Goal: Answer question/provide support: Share knowledge or assist other users

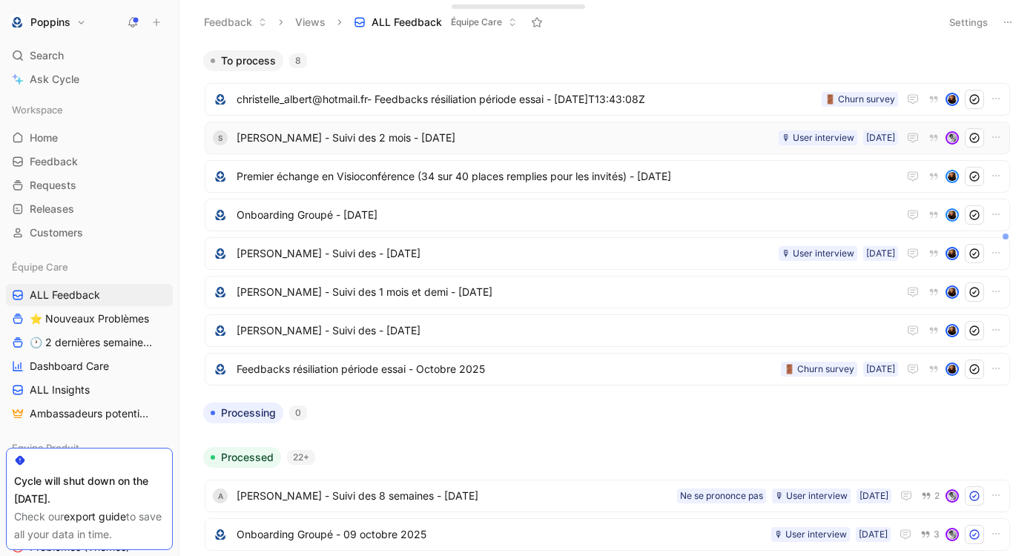
click at [372, 136] on span "[PERSON_NAME] - Suivi des 2 mois - [DATE]" at bounding box center [504, 138] width 536 height 18
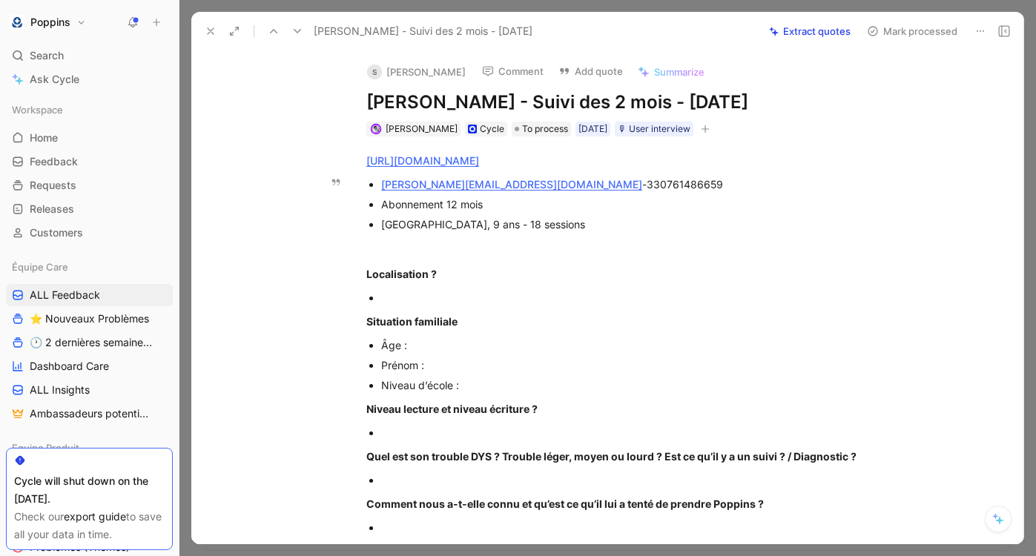
click at [646, 187] on span "330761486659" at bounding box center [684, 184] width 76 height 13
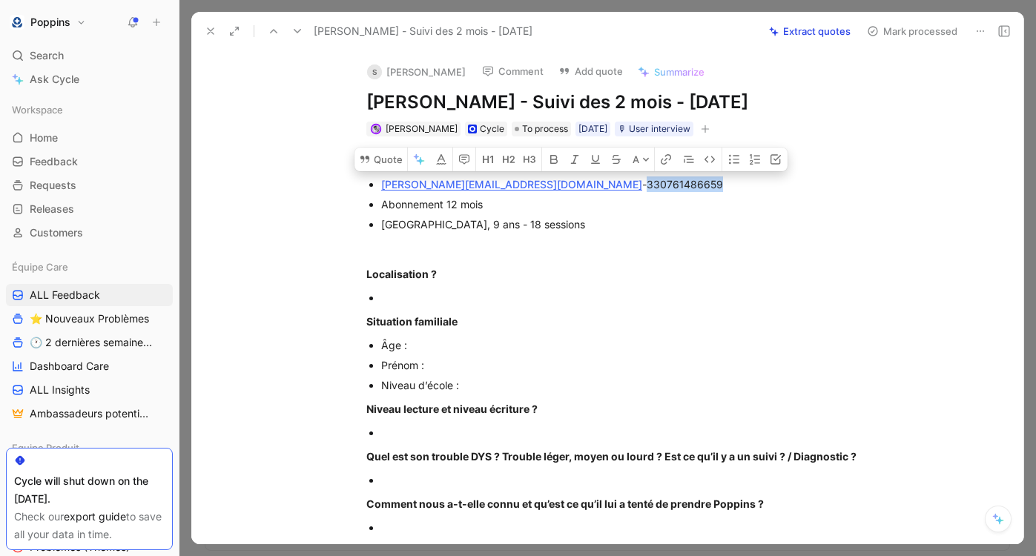
copy span "330761486659"
click at [552, 285] on p "Localisation ?" at bounding box center [622, 274] width 569 height 24
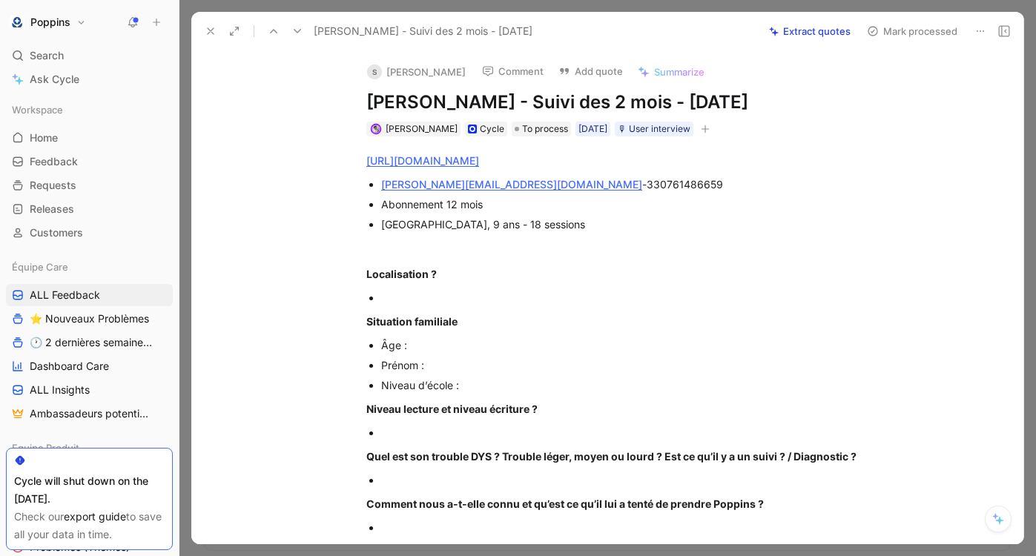
click at [479, 158] on link "[URL][DOMAIN_NAME]" at bounding box center [422, 160] width 113 height 13
click at [414, 297] on div at bounding box center [630, 298] width 498 height 16
click at [398, 221] on span "[GEOGRAPHIC_DATA], 9 ans - 18 sessions" at bounding box center [483, 224] width 204 height 13
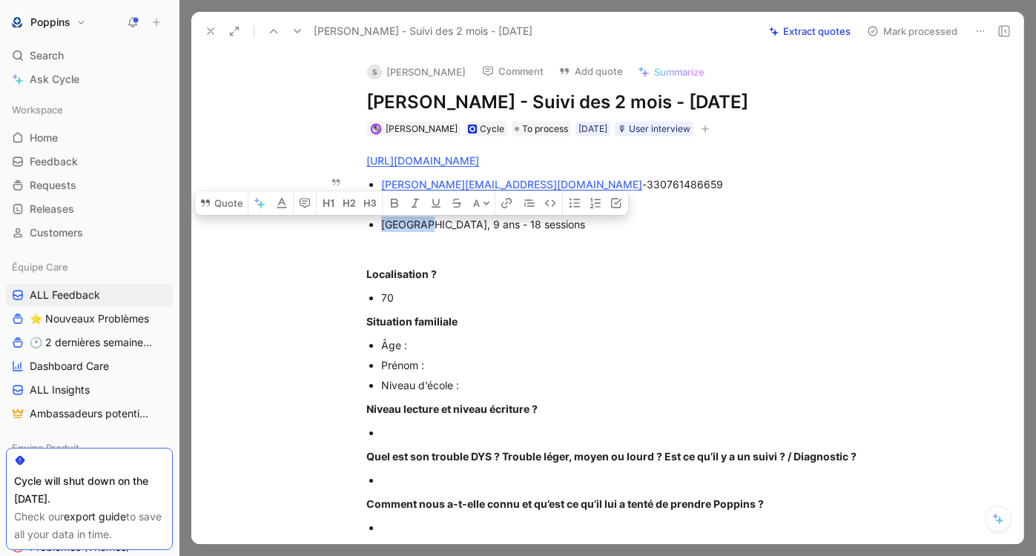
copy span "Victoria"
click at [444, 368] on div "Prénom :" at bounding box center [630, 365] width 498 height 16
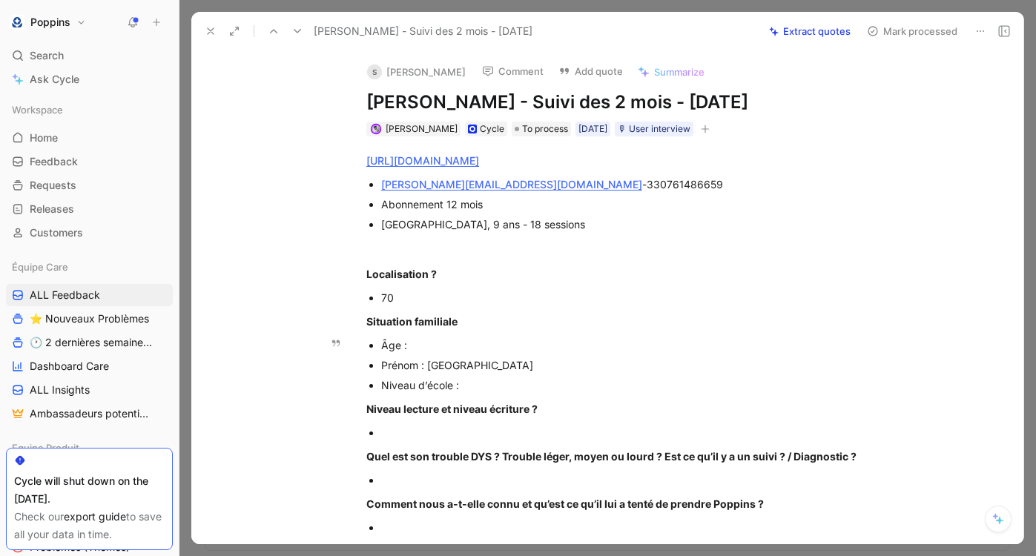
click at [431, 344] on div "Âge :" at bounding box center [630, 345] width 498 height 16
click at [494, 394] on p "Niveau d’école :" at bounding box center [630, 385] width 498 height 20
click at [499, 428] on div at bounding box center [630, 433] width 498 height 16
click at [420, 469] on div "[URL][DOMAIN_NAME] [PERSON_NAME][EMAIL_ADDRESS][DOMAIN_NAME] - 330761486659 Abo…" at bounding box center [622, 552] width 801 height 832
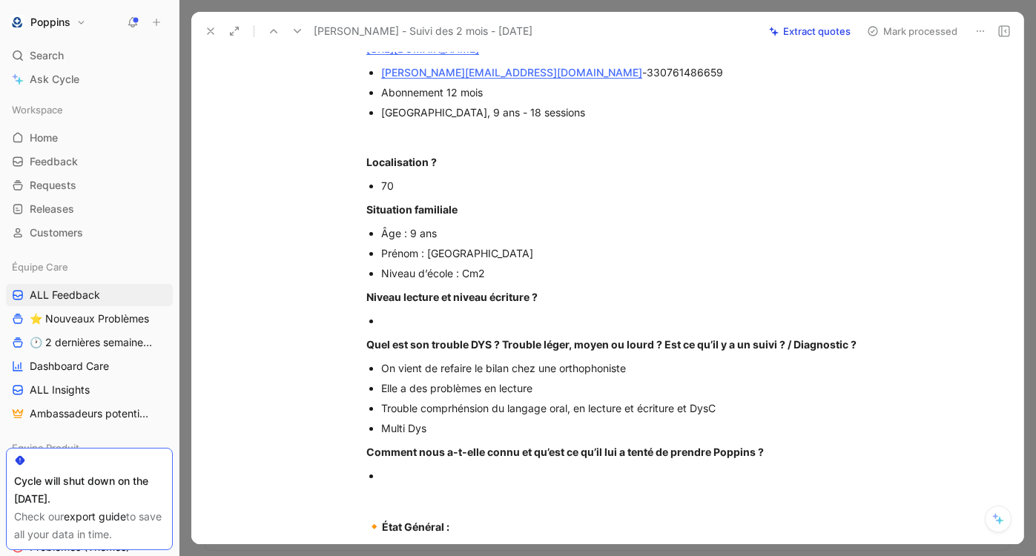
scroll to position [127, 0]
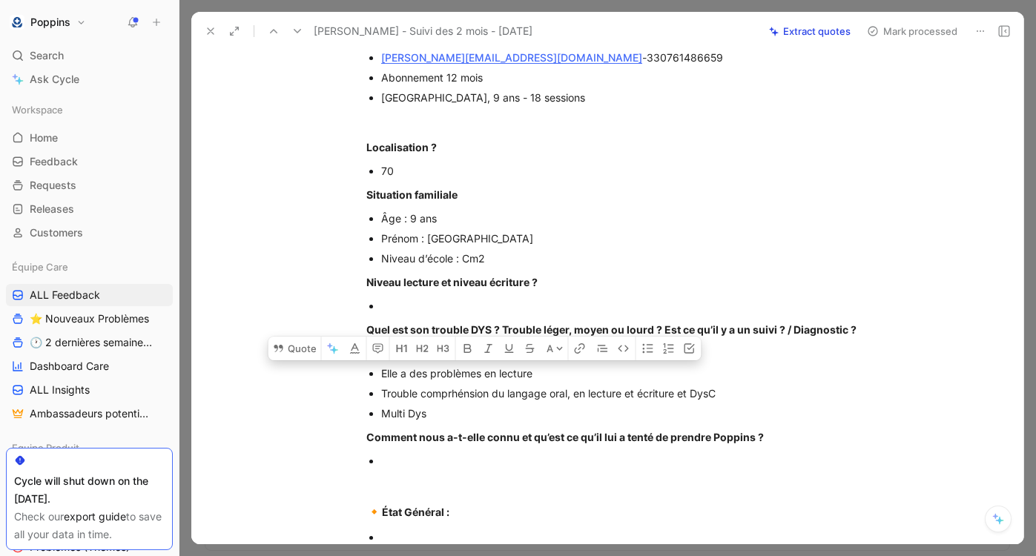
drag, startPoint x: 546, startPoint y: 368, endPoint x: 431, endPoint y: 369, distance: 114.2
click at [431, 369] on div "Elle a des problèmes en lecture" at bounding box center [630, 373] width 498 height 16
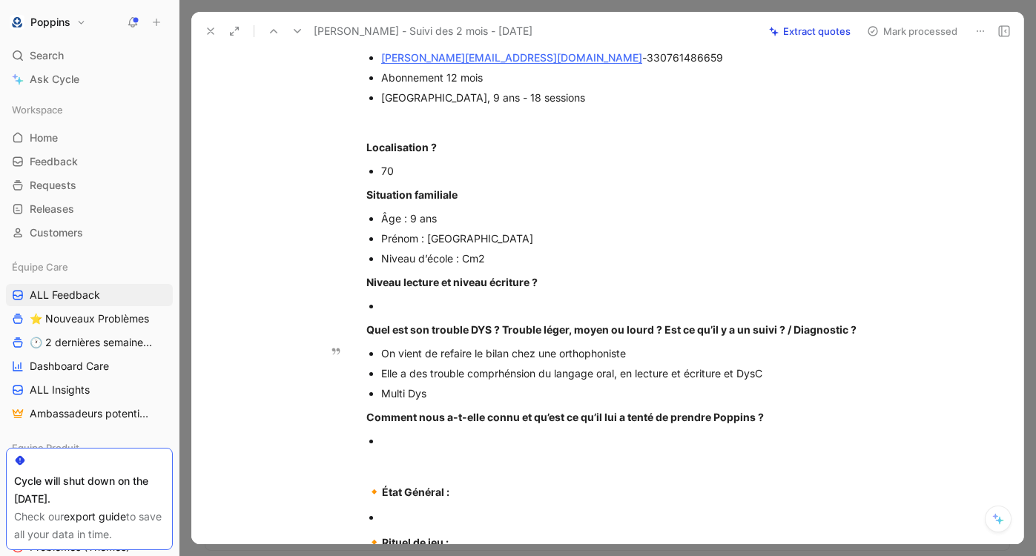
click at [466, 368] on div "Elle a des trouble comprhénsion du langage oral, en lecture et écriture et DysC" at bounding box center [630, 373] width 498 height 16
click at [519, 372] on div "Elle a des troubles en comprhénsion du langage oral, en lecture et écriture et …" at bounding box center [630, 373] width 498 height 16
click at [566, 394] on div "Multi Dys" at bounding box center [630, 394] width 498 height 16
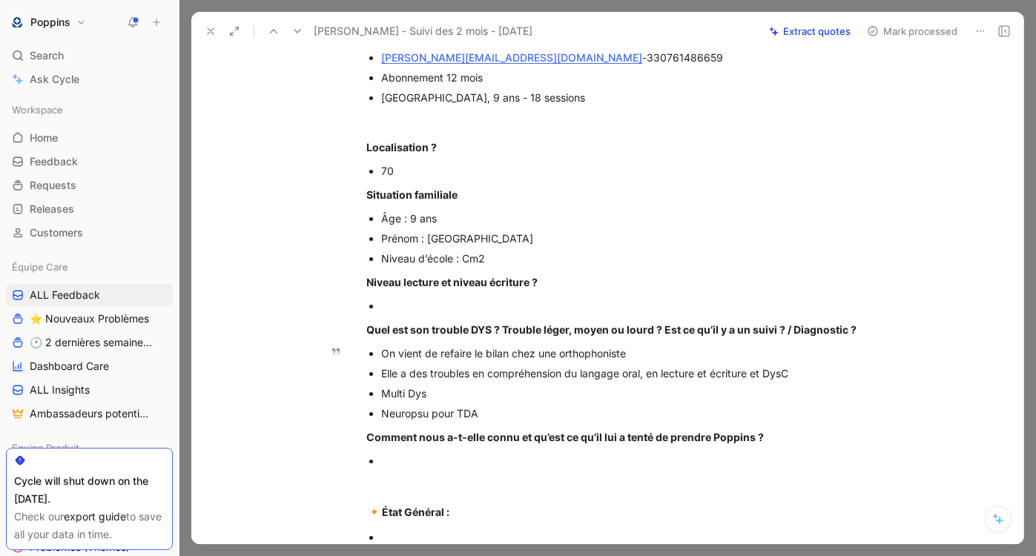
click at [426, 411] on div "Neuropsu pour TDA" at bounding box center [630, 414] width 498 height 16
click at [383, 414] on div "Neuropsy pour TDA" at bounding box center [630, 414] width 498 height 16
click at [614, 411] on div "On va refaire un bilan avec une Neuropsy pour TDA" at bounding box center [630, 414] width 498 height 16
click at [494, 392] on div "Multi Dys" at bounding box center [630, 394] width 498 height 16
click at [664, 413] on div "On va refaire un bilan avec une Neuropsy pour un TDA" at bounding box center [630, 414] width 498 height 16
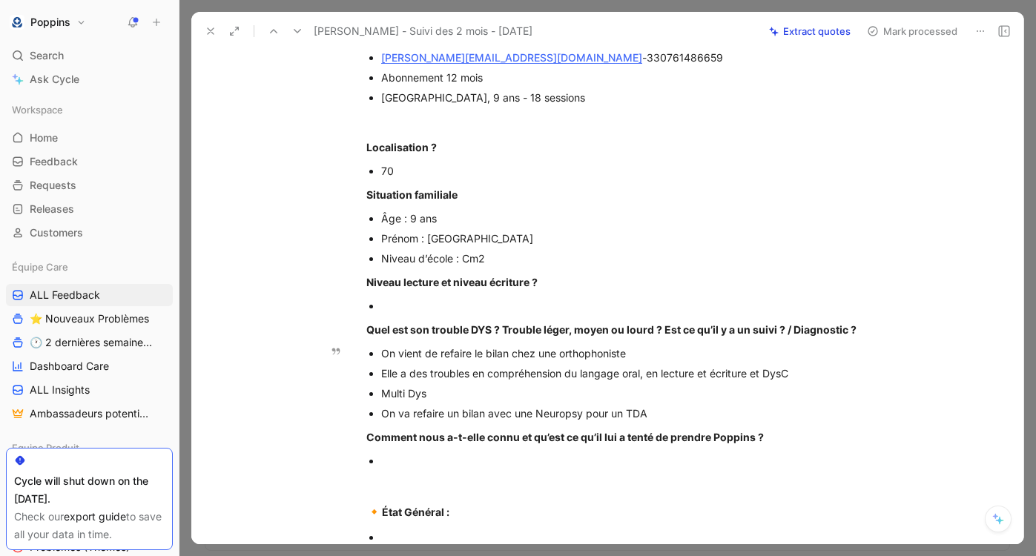
click at [622, 411] on div "On va refaire un bilan avec une Neuropsy pour un TDA" at bounding box center [630, 414] width 498 height 16
click at [408, 463] on div at bounding box center [630, 461] width 498 height 16
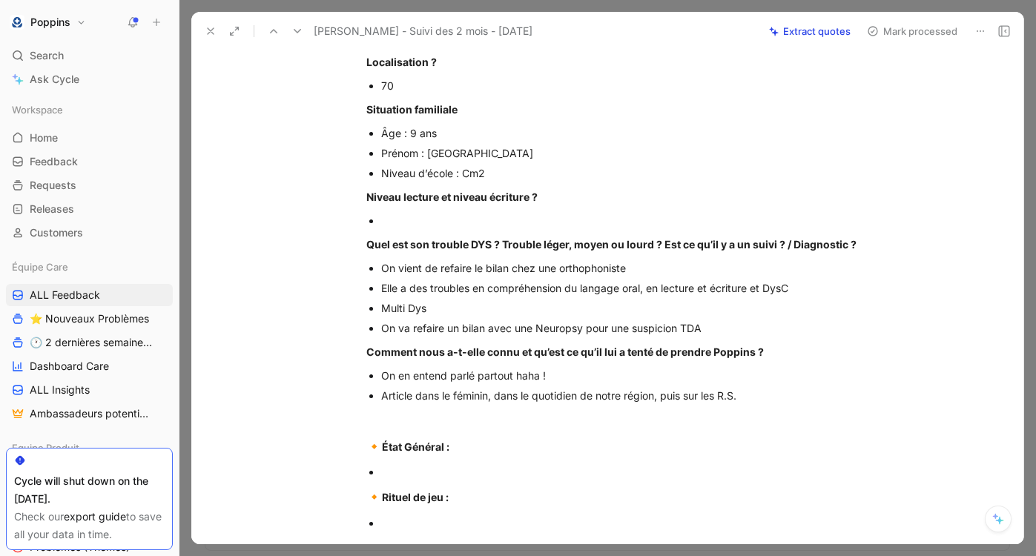
scroll to position [0, 0]
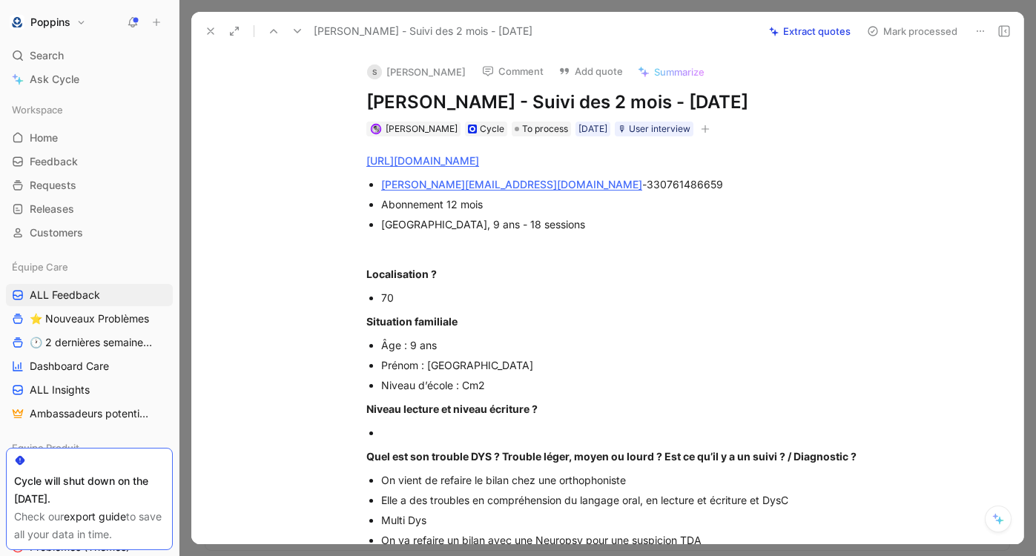
click at [708, 125] on icon "button" at bounding box center [705, 129] width 9 height 9
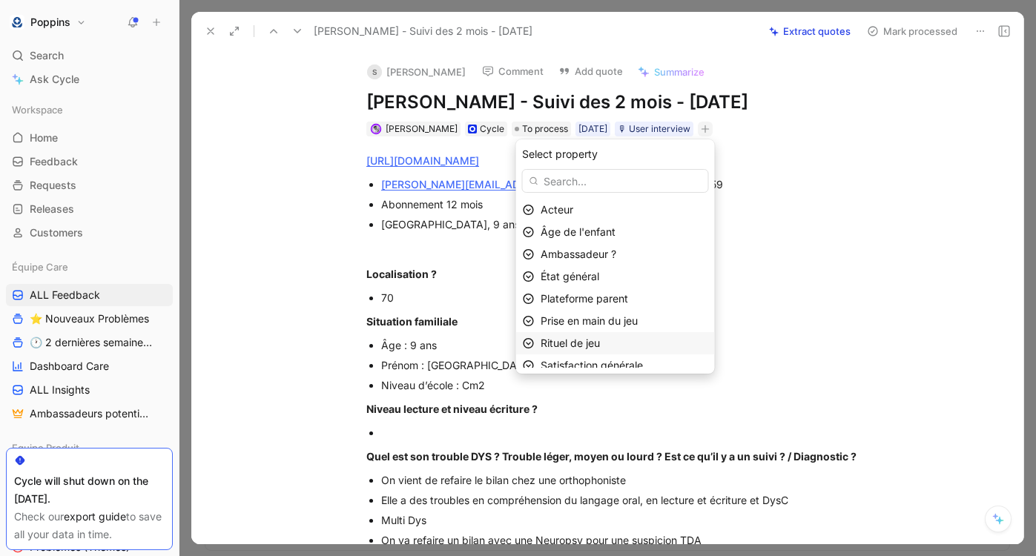
scroll to position [76, 0]
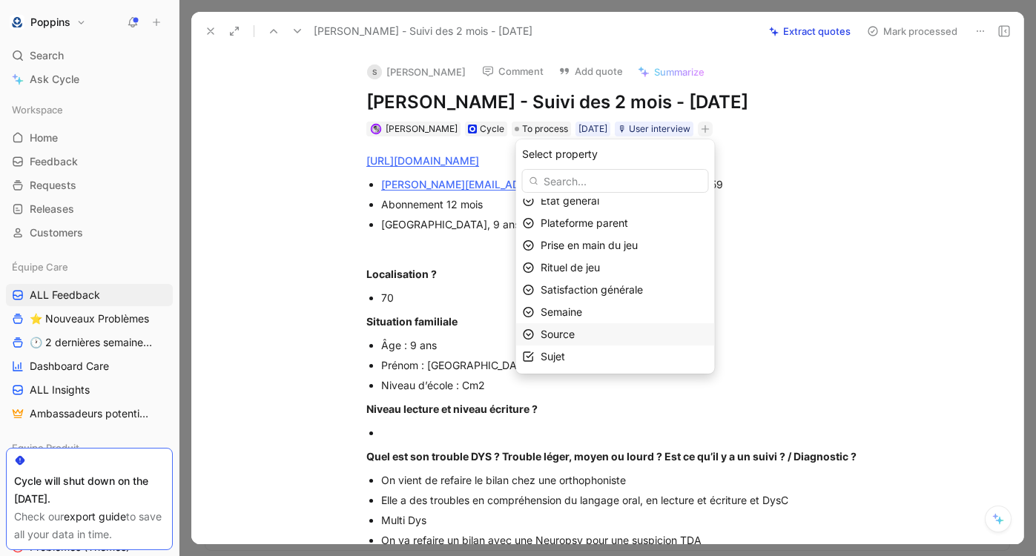
click at [601, 341] on div "Source" at bounding box center [624, 334] width 168 height 18
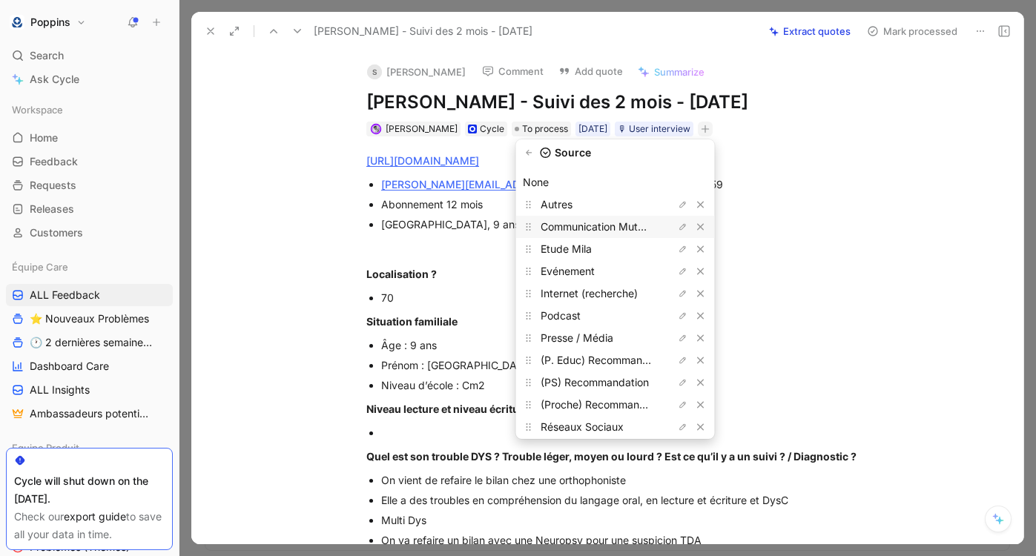
scroll to position [56, 0]
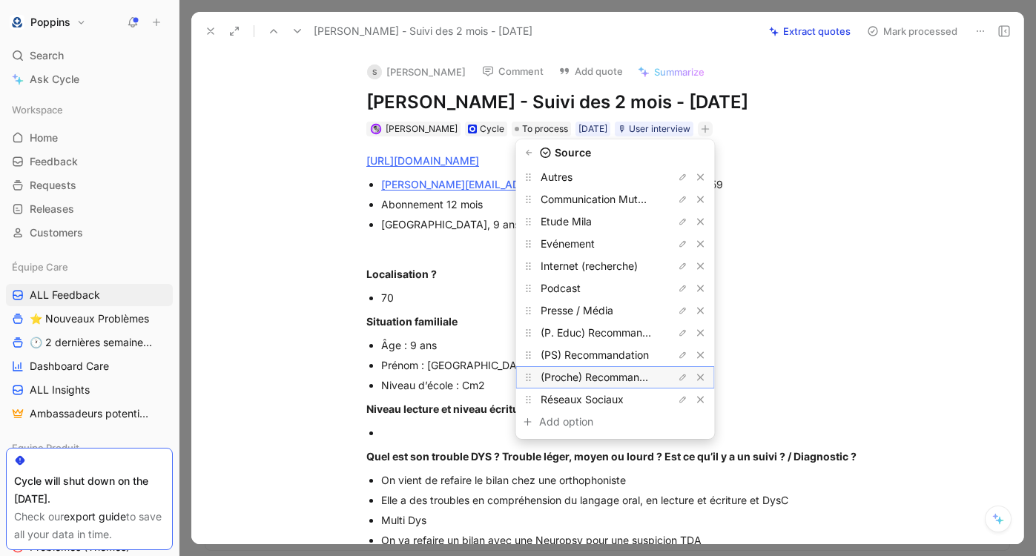
click at [609, 372] on span "(Proche) Recommandation" at bounding box center [604, 377] width 129 height 13
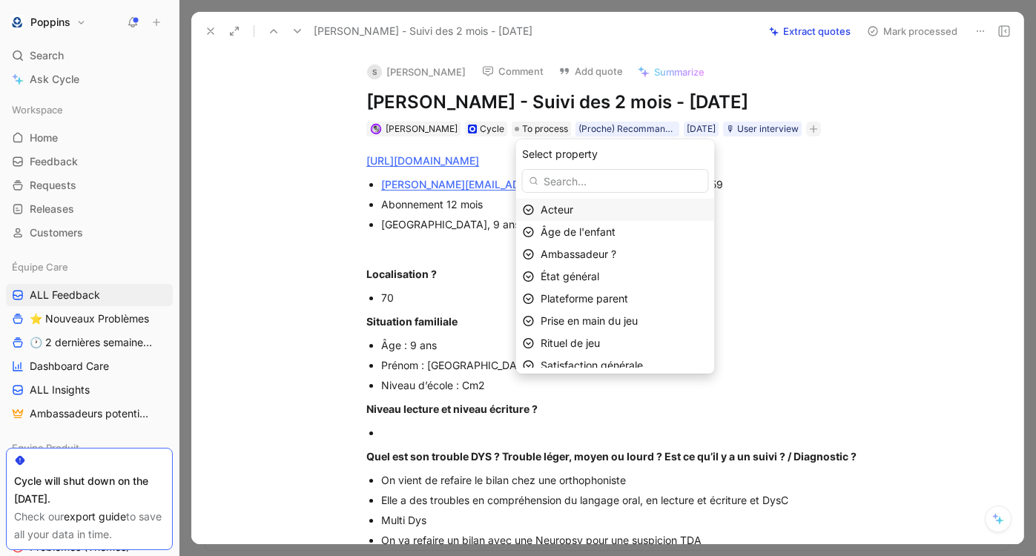
click at [591, 212] on div "Acteur" at bounding box center [624, 210] width 168 height 18
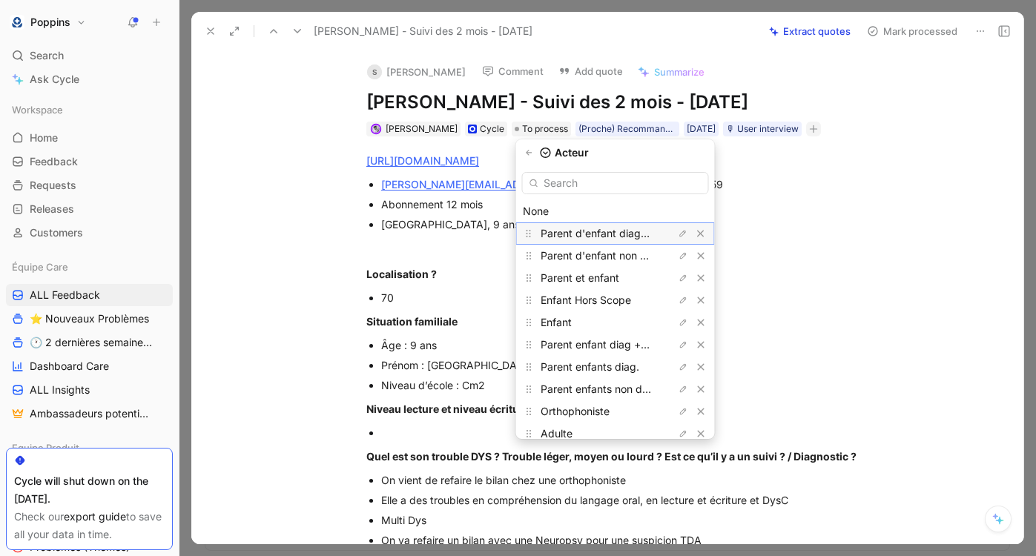
click at [595, 235] on span "Parent d'enfant diagnostiqué" at bounding box center [611, 233] width 142 height 13
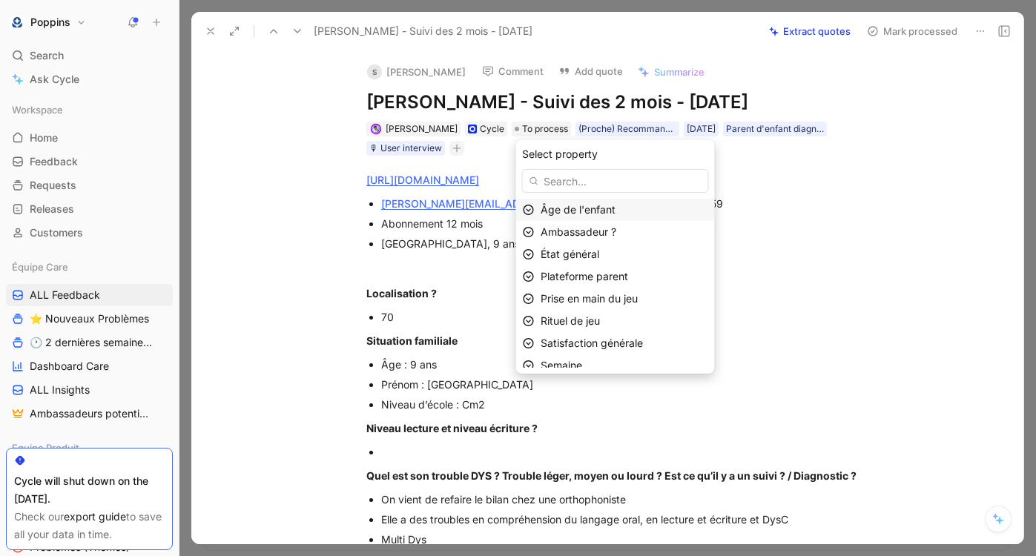
click at [602, 204] on span "Âge de l'enfant" at bounding box center [577, 209] width 75 height 13
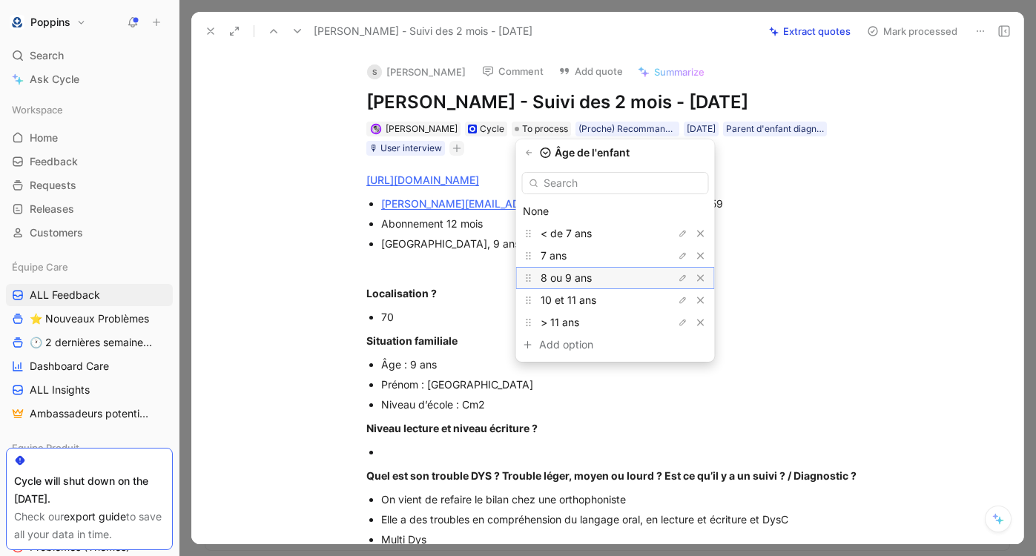
click at [603, 280] on div "8 ou 9 ans" at bounding box center [595, 278] width 111 height 18
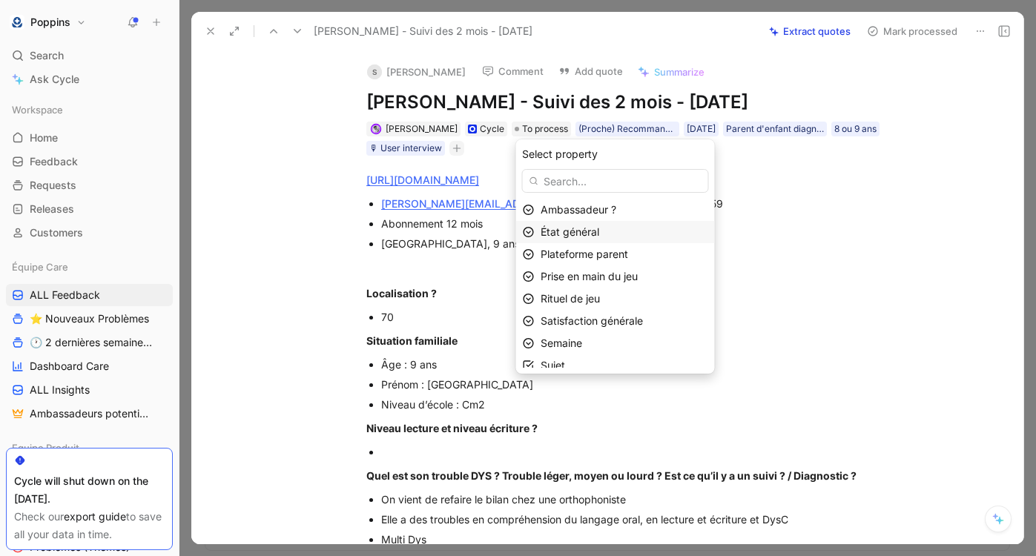
click at [591, 225] on span "État général" at bounding box center [569, 231] width 59 height 13
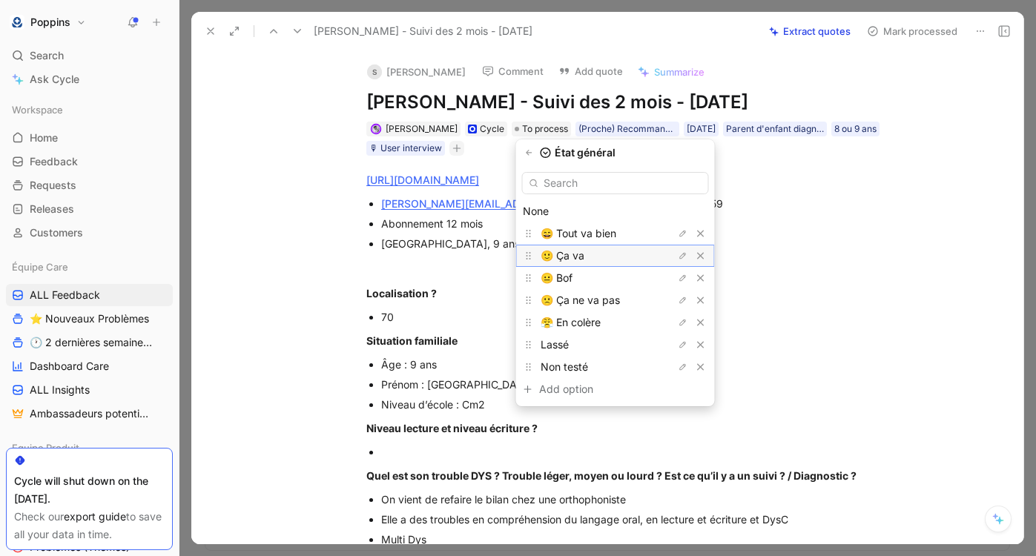
click at [588, 251] on div "🙂 Ça va" at bounding box center [595, 256] width 111 height 18
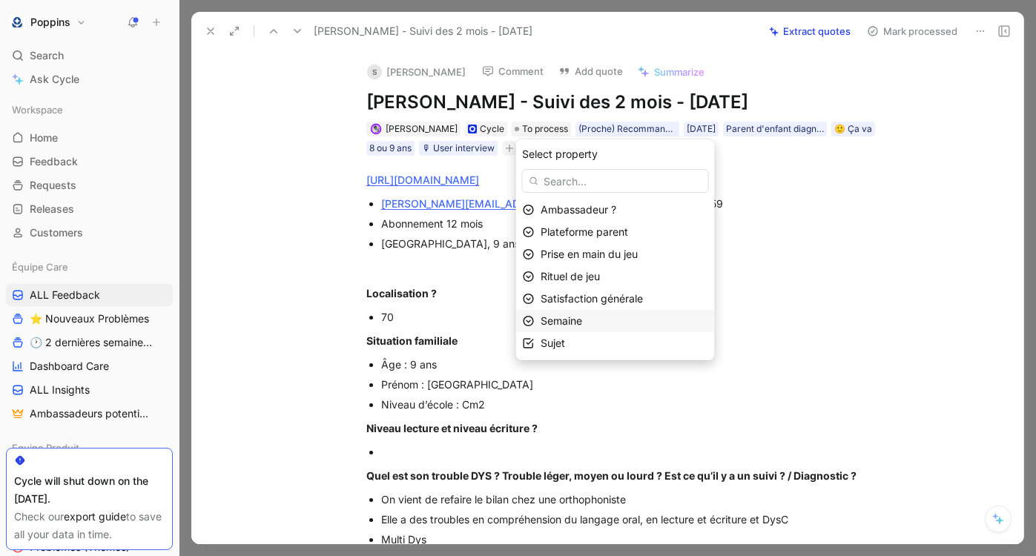
click at [582, 322] on span "Semaine" at bounding box center [561, 320] width 42 height 13
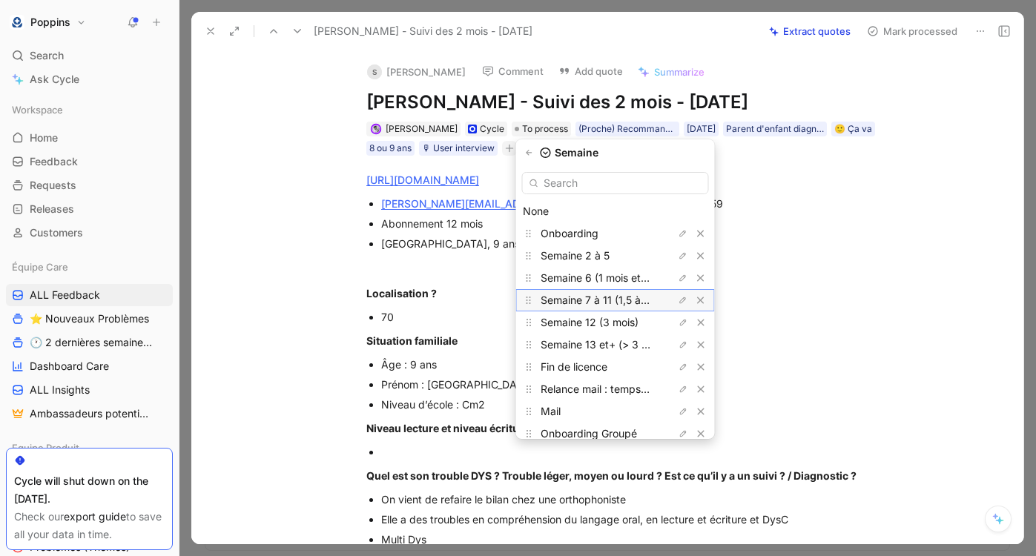
click at [627, 300] on span "Semaine 7 à 11 (1,5 à 3 mois)" at bounding box center [609, 300] width 139 height 13
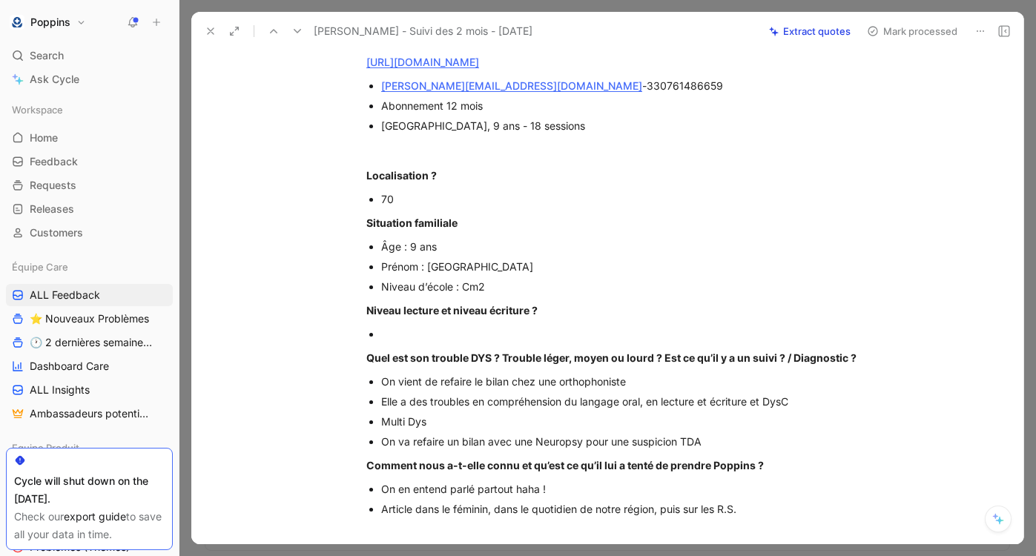
scroll to position [0, 0]
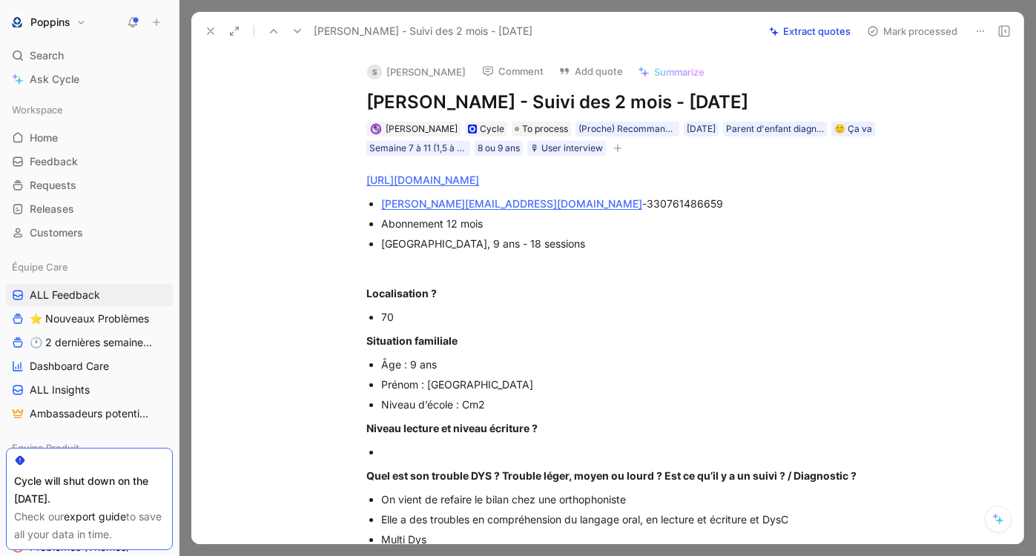
click at [625, 142] on button "button" at bounding box center [617, 148] width 15 height 15
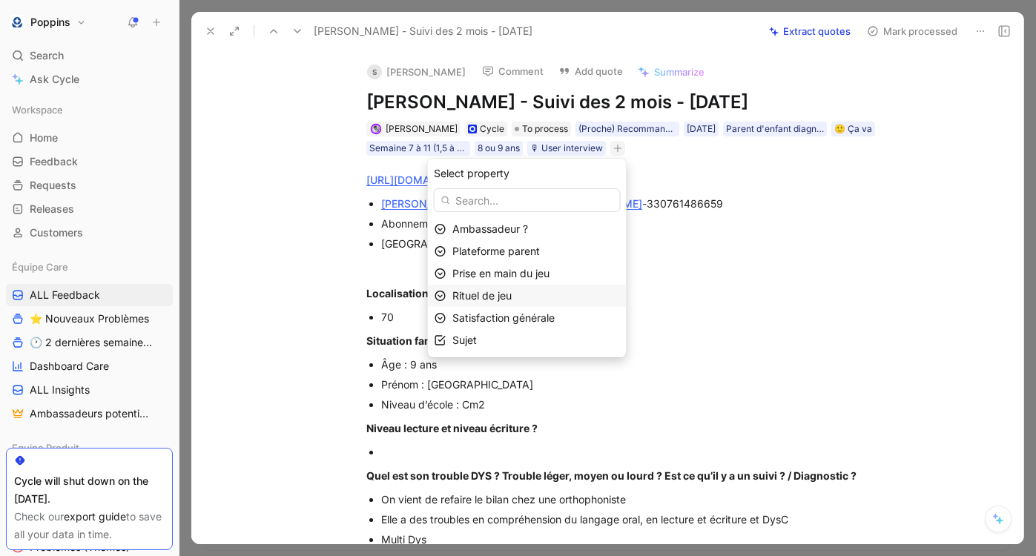
click at [524, 294] on div "Rituel de jeu" at bounding box center [536, 296] width 168 height 18
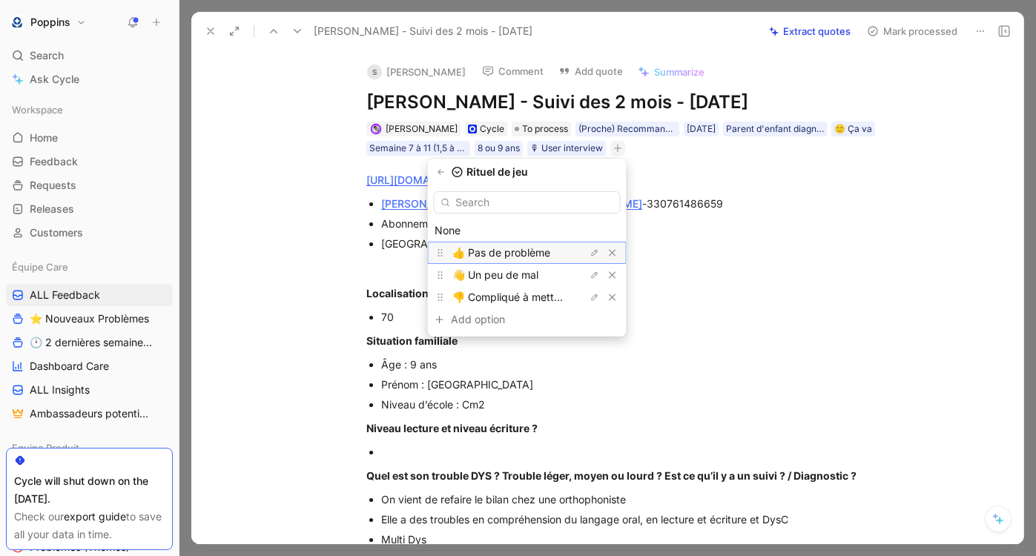
click at [535, 253] on span "👍 Pas de problème" at bounding box center [501, 252] width 98 height 13
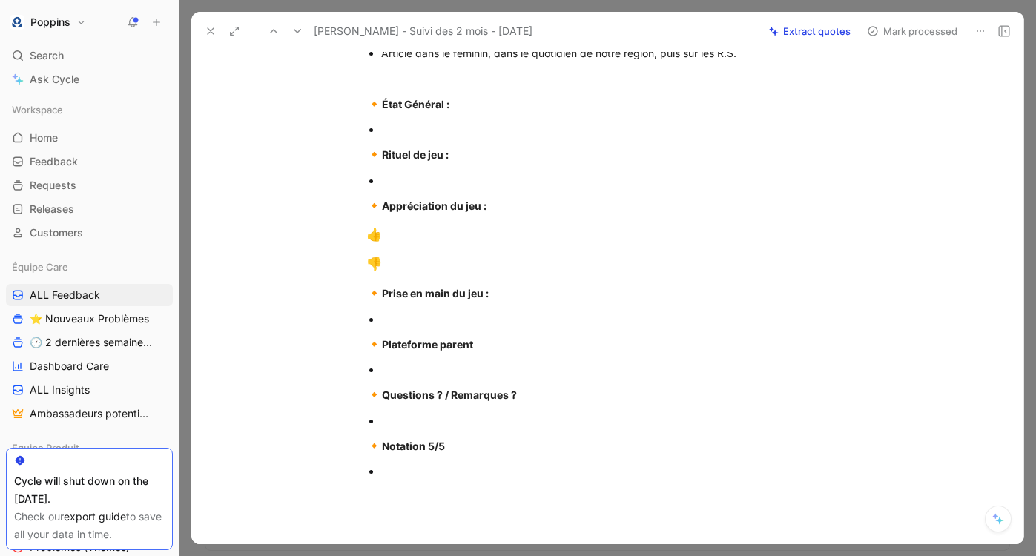
scroll to position [440, 0]
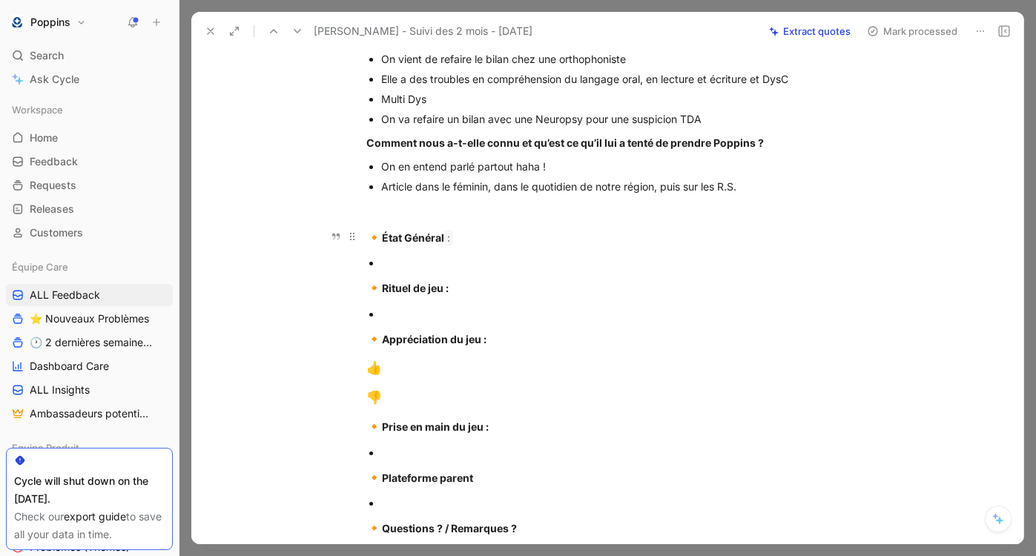
click at [562, 251] on p "🔸 État Général :" at bounding box center [622, 238] width 569 height 28
click at [537, 254] on p at bounding box center [630, 263] width 498 height 20
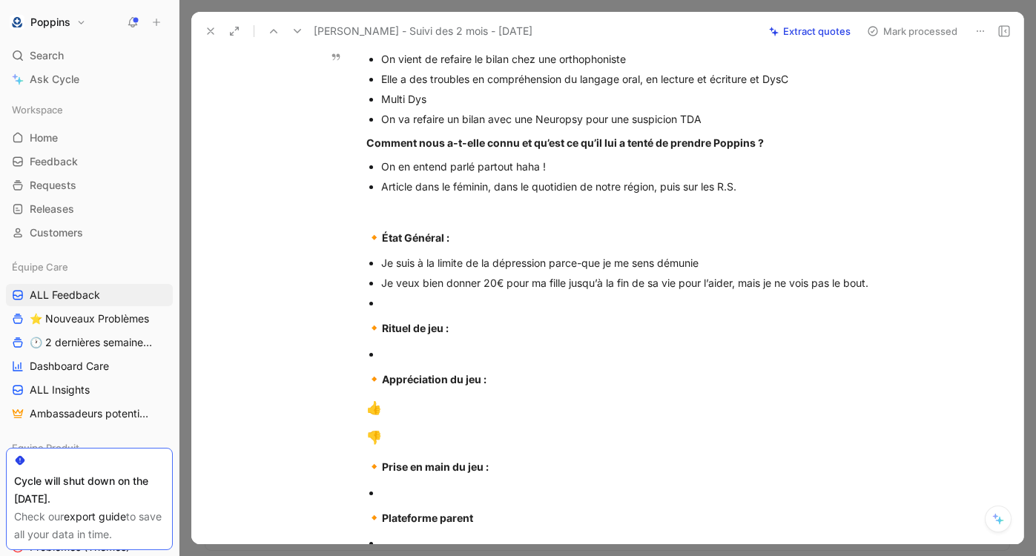
click at [758, 121] on div "On va refaire un bilan avec une Neuropsy pour une suspicion TDA" at bounding box center [630, 119] width 498 height 16
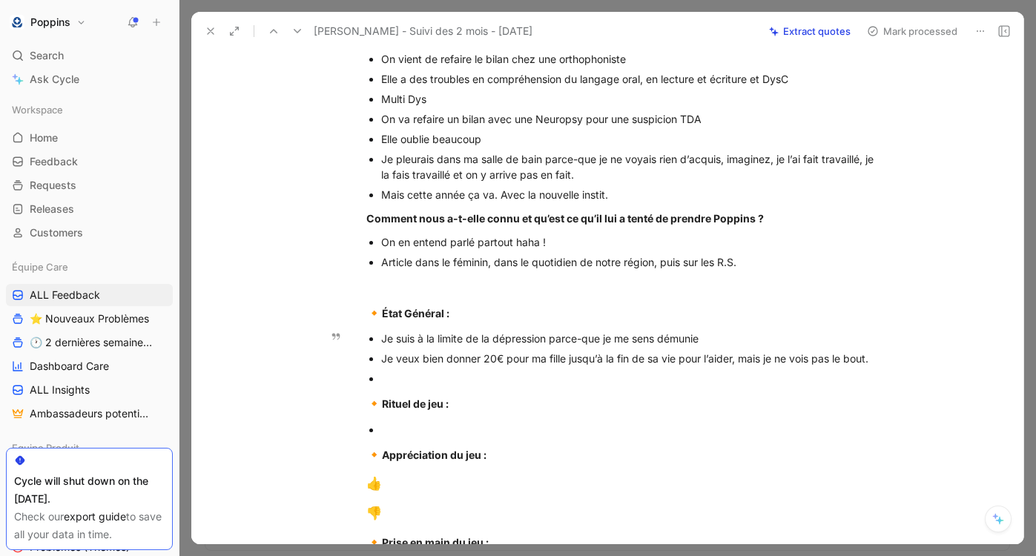
click at [567, 383] on div at bounding box center [630, 379] width 498 height 16
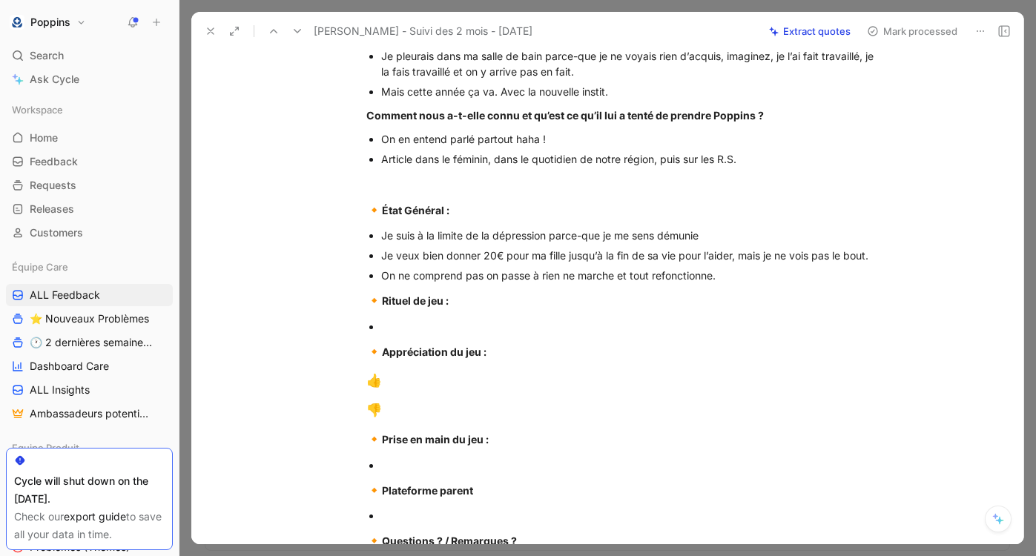
scroll to position [551, 0]
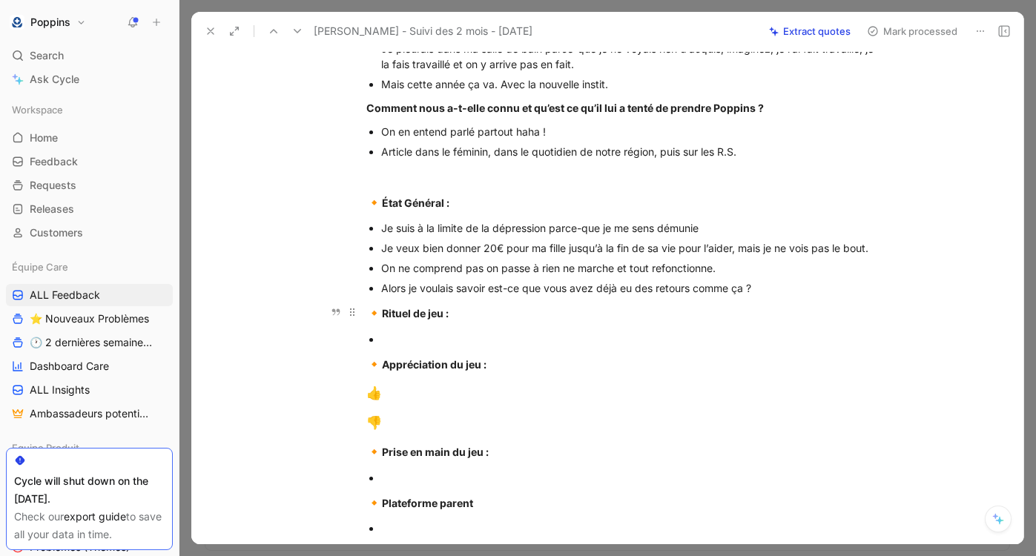
click at [403, 310] on strong "Rituel de jeu :" at bounding box center [415, 313] width 67 height 13
click at [750, 272] on div "On ne comprend pas on passe à rien ne marche et tout refonctionne." at bounding box center [630, 268] width 498 height 16
click at [895, 252] on ul "Je suis à la limite de la dépression parce-que je me sens démunie Je veux bien …" at bounding box center [622, 258] width 569 height 80
click at [792, 259] on p "On ne comprend pas on passe à rien ne marche et tout refonctionne." at bounding box center [630, 268] width 498 height 20
click at [761, 264] on div "On ne comprend pas on passe à rien ne marche et tout refonctionne." at bounding box center [630, 268] width 498 height 16
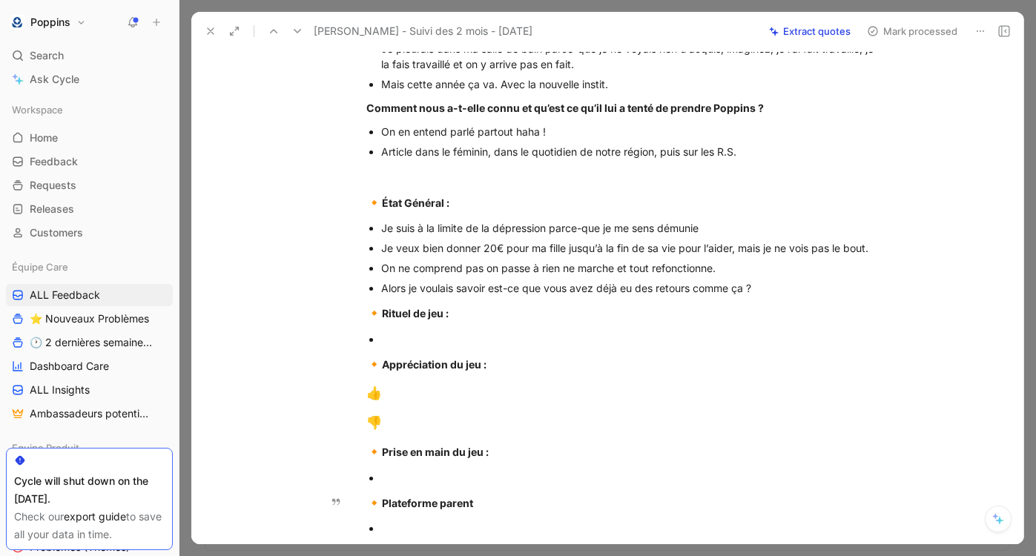
scroll to position [825, 0]
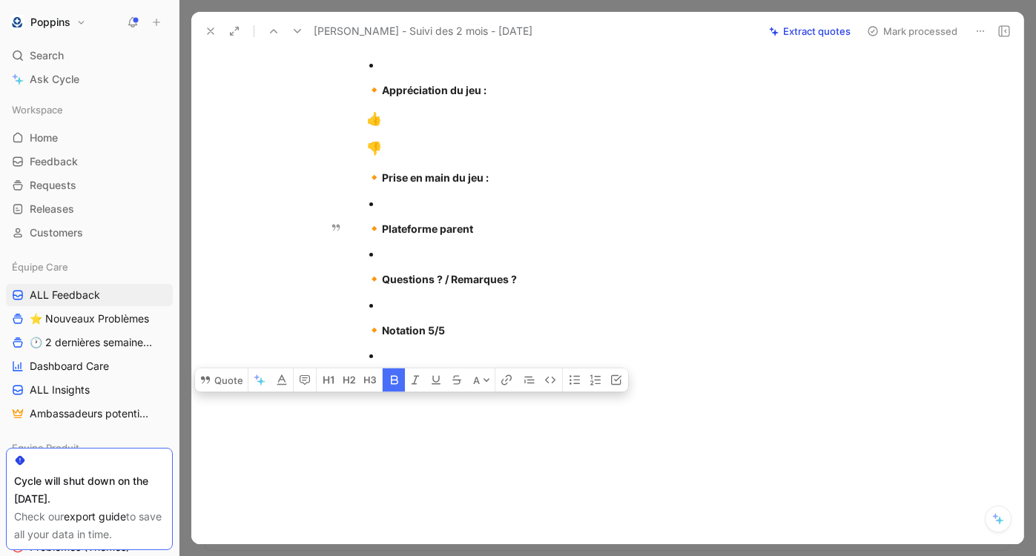
drag, startPoint x: 366, startPoint y: 309, endPoint x: 429, endPoint y: 588, distance: 285.6
click at [429, 555] on html "Poppins Search ⌘ K Ask Cycle Workspace Home G then H Feedback G then F Requests…" at bounding box center [518, 278] width 1036 height 556
click at [412, 364] on p at bounding box center [630, 355] width 498 height 20
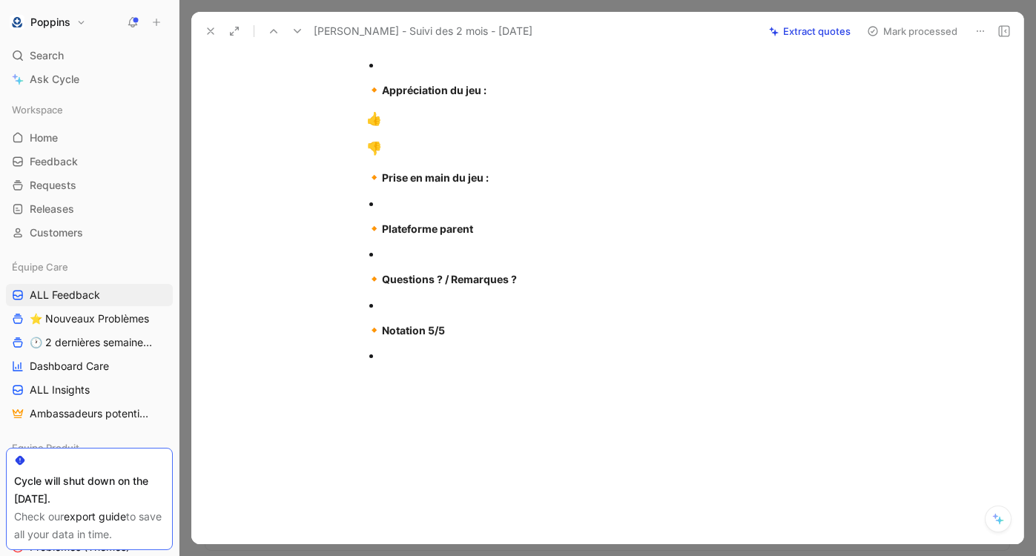
scroll to position [475, 0]
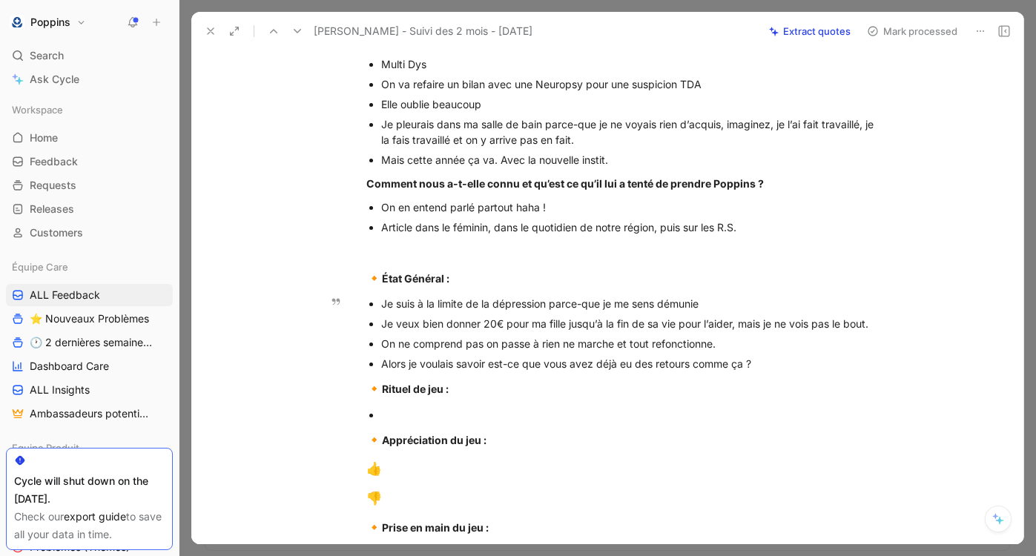
click at [749, 345] on div "On ne comprend pas on passe à rien ne marche et tout refonctionne." at bounding box center [630, 344] width 498 height 16
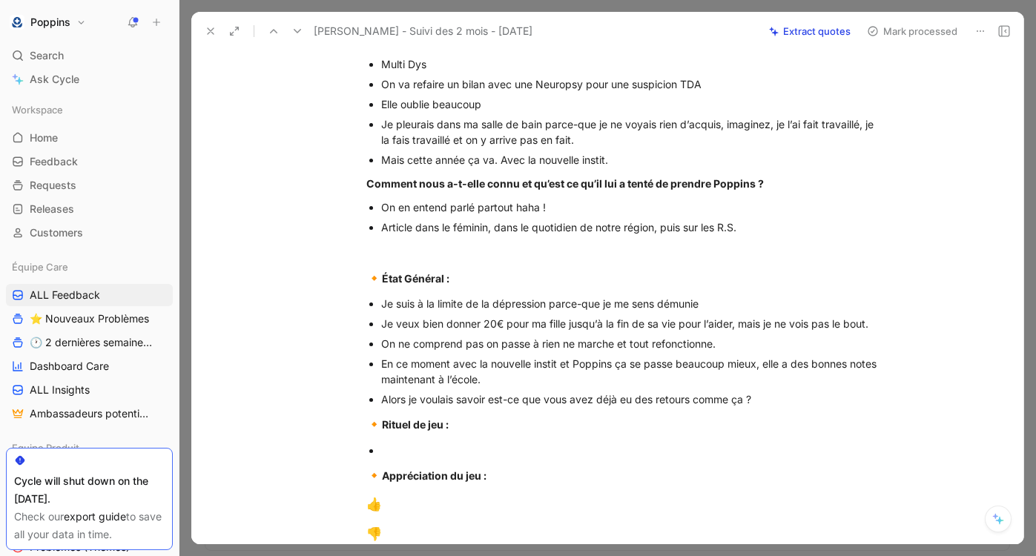
scroll to position [507, 0]
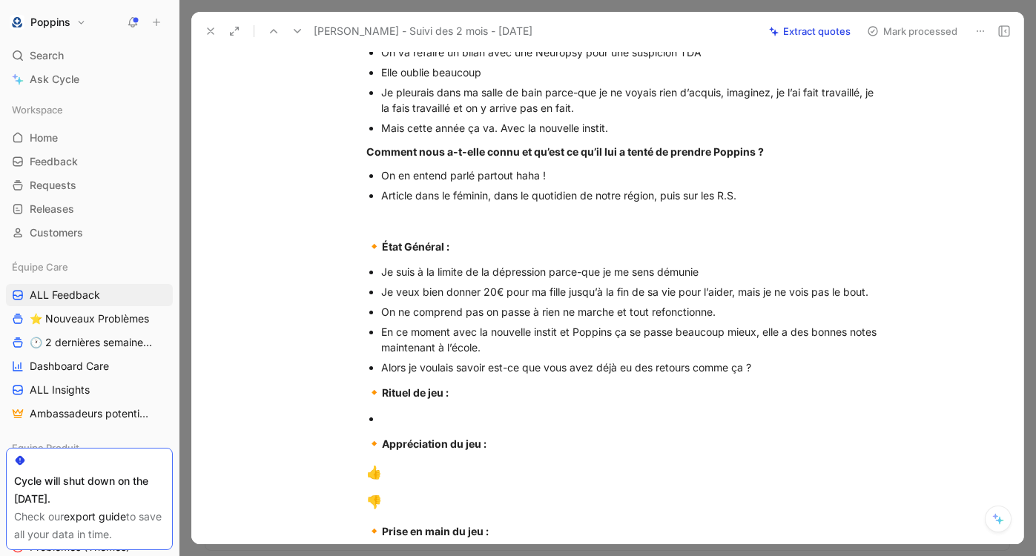
click at [379, 383] on div "🔸 Rituel de jeu :" at bounding box center [622, 392] width 513 height 19
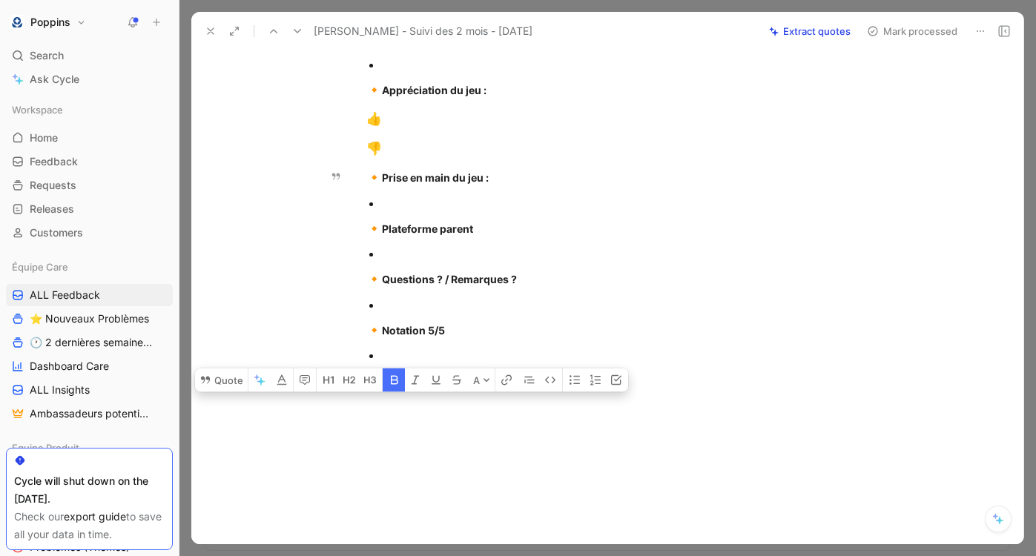
drag, startPoint x: 368, startPoint y: 394, endPoint x: 425, endPoint y: 433, distance: 69.3
click at [437, 233] on strong "Plateforme parent" at bounding box center [427, 228] width 91 height 13
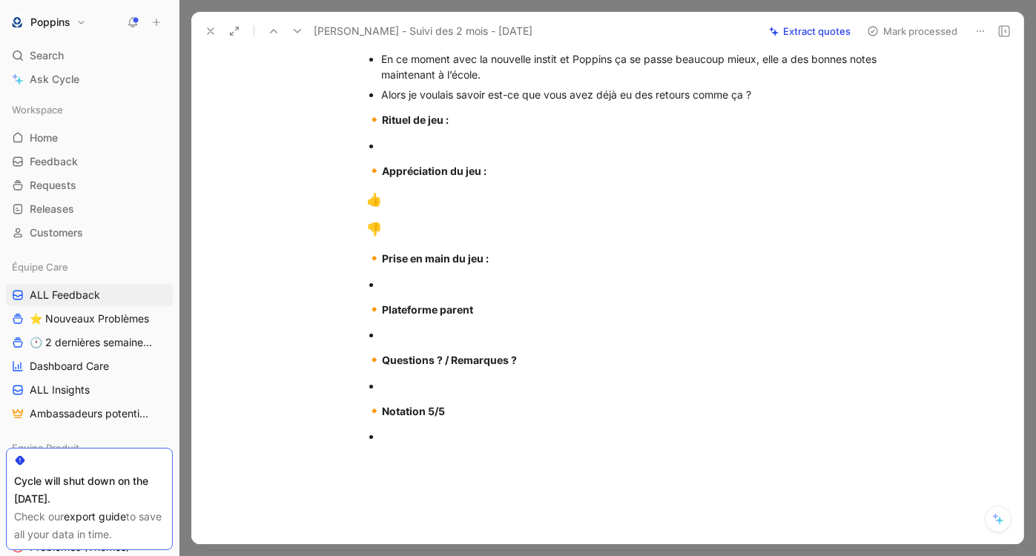
scroll to position [773, 0]
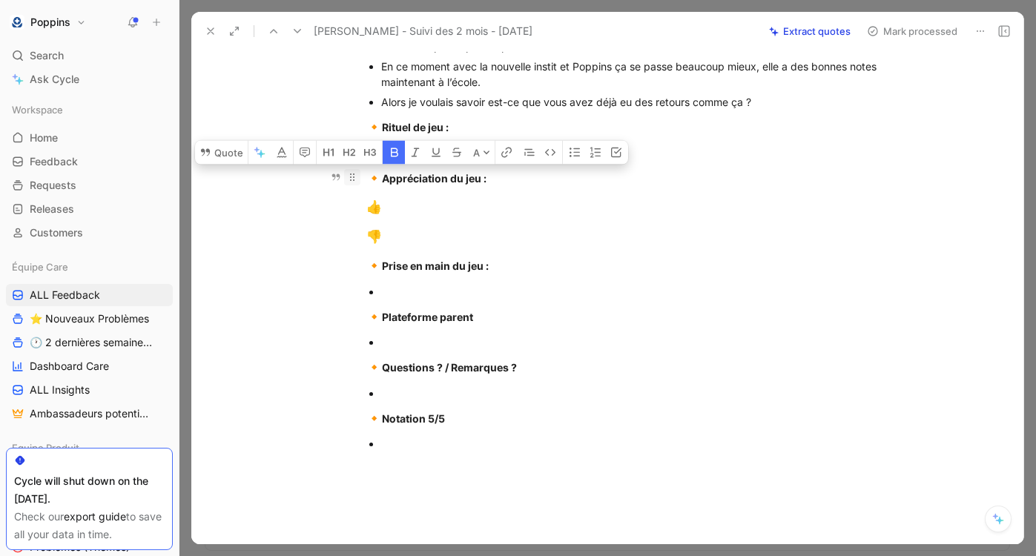
drag, startPoint x: 410, startPoint y: 460, endPoint x: 355, endPoint y: 184, distance: 281.9
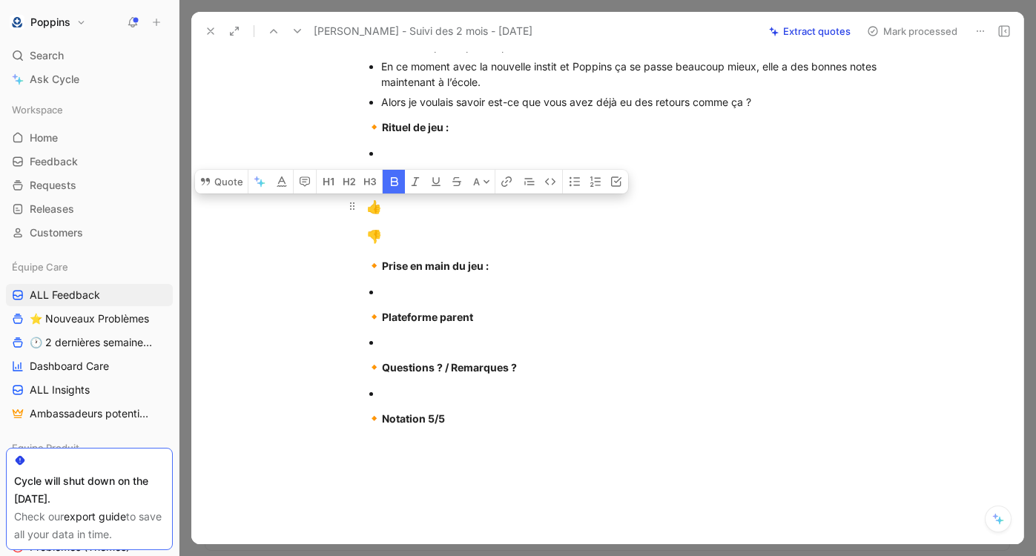
drag, startPoint x: 465, startPoint y: 434, endPoint x: 350, endPoint y: 195, distance: 265.6
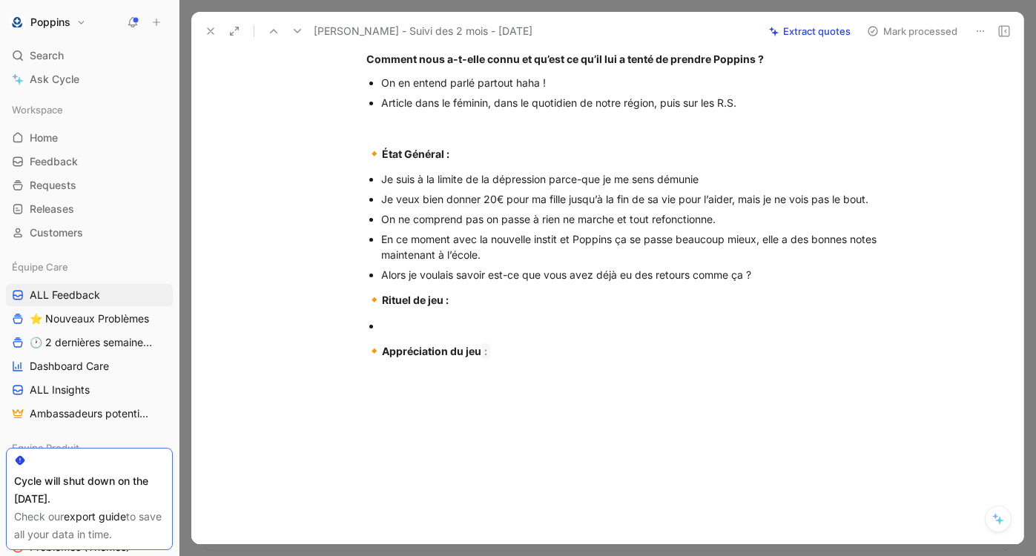
scroll to position [599, 0]
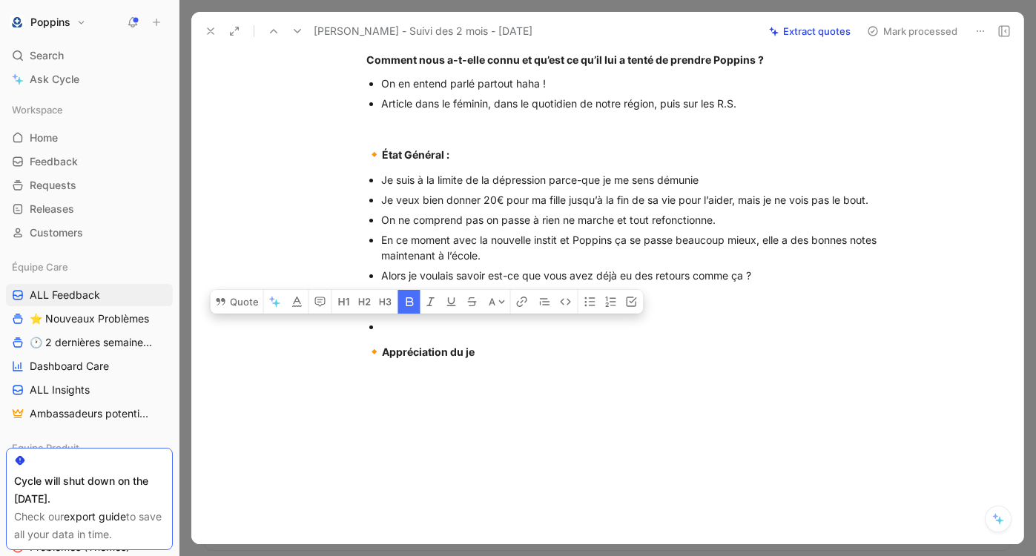
drag, startPoint x: 496, startPoint y: 361, endPoint x: 371, endPoint y: 320, distance: 131.8
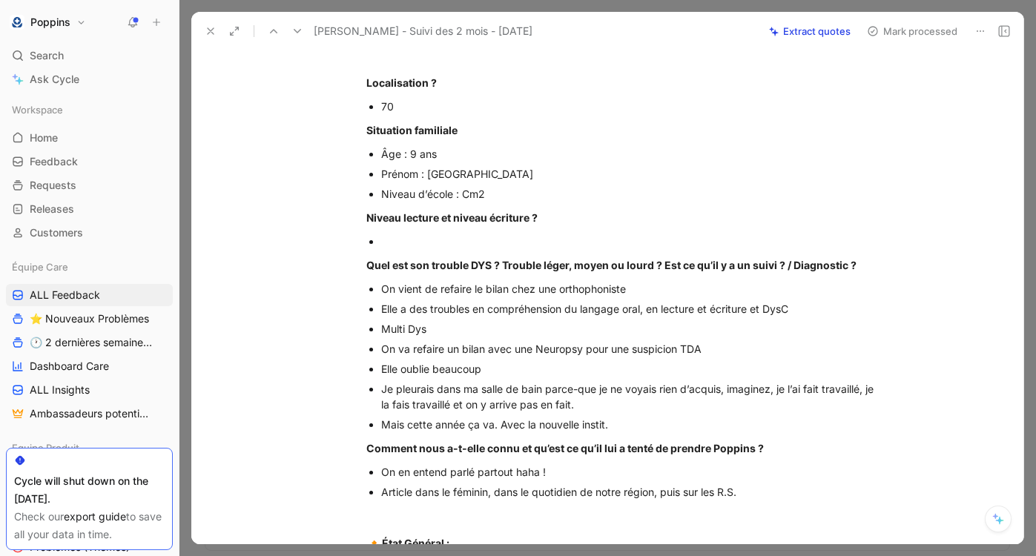
scroll to position [0, 0]
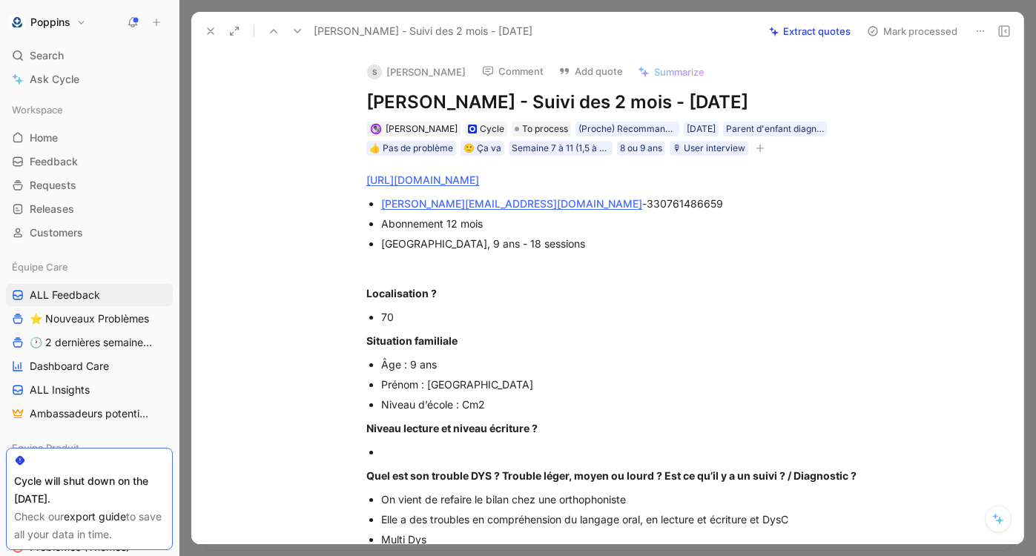
click at [758, 148] on icon "button" at bounding box center [760, 148] width 8 height 1
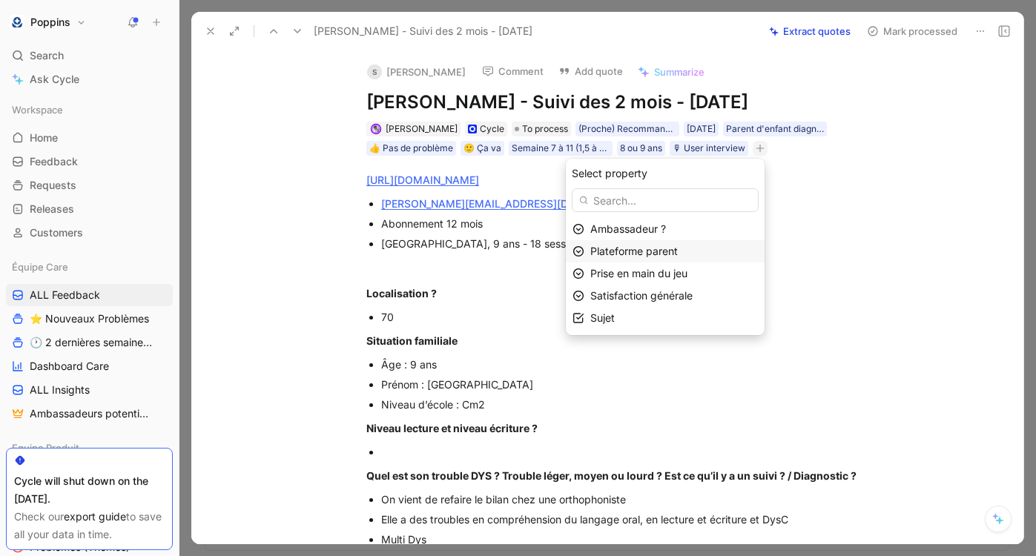
click at [659, 258] on div "Plateforme parent" at bounding box center [674, 251] width 168 height 18
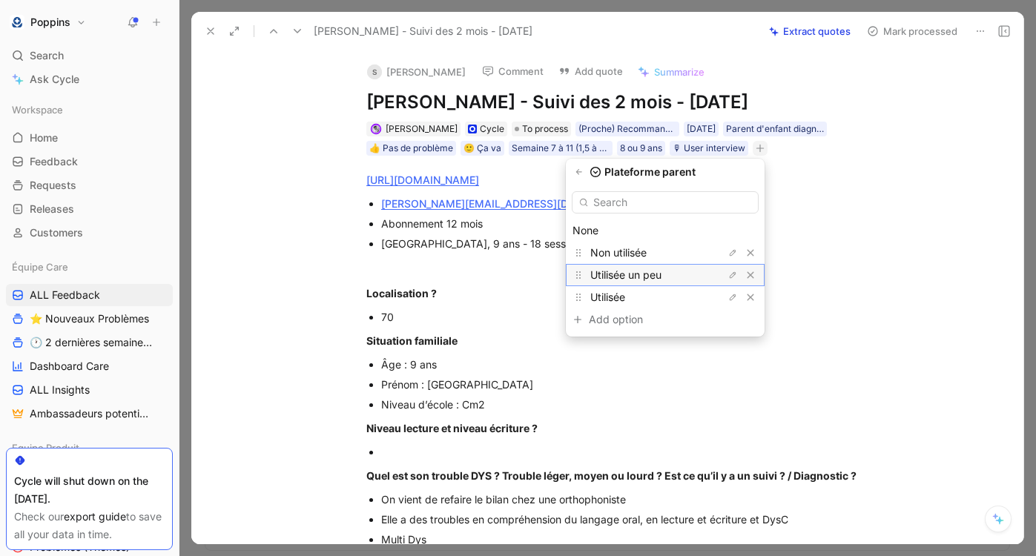
click at [650, 275] on span "Utilisée un peu" at bounding box center [625, 274] width 71 height 13
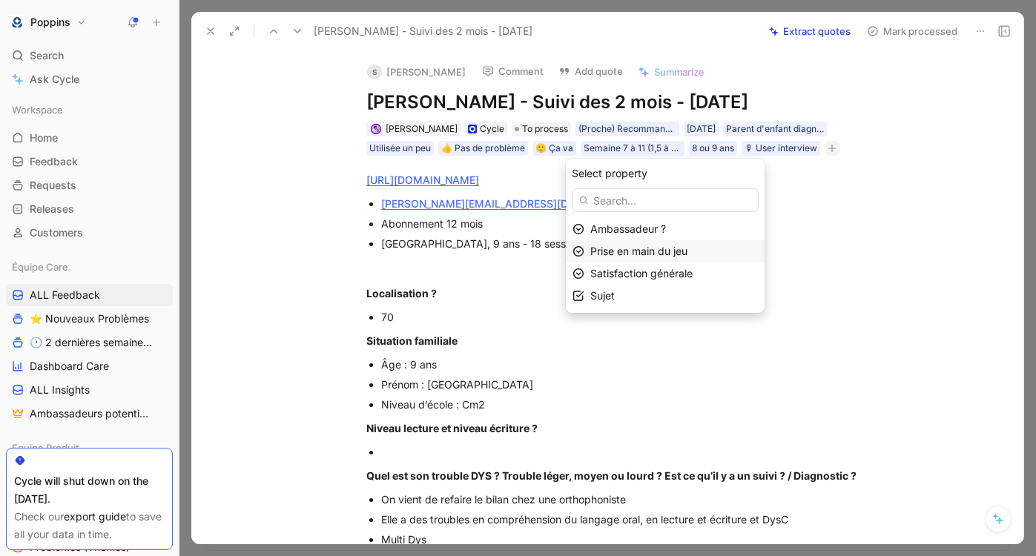
click at [658, 250] on span "Prise en main du jeu" at bounding box center [638, 251] width 97 height 13
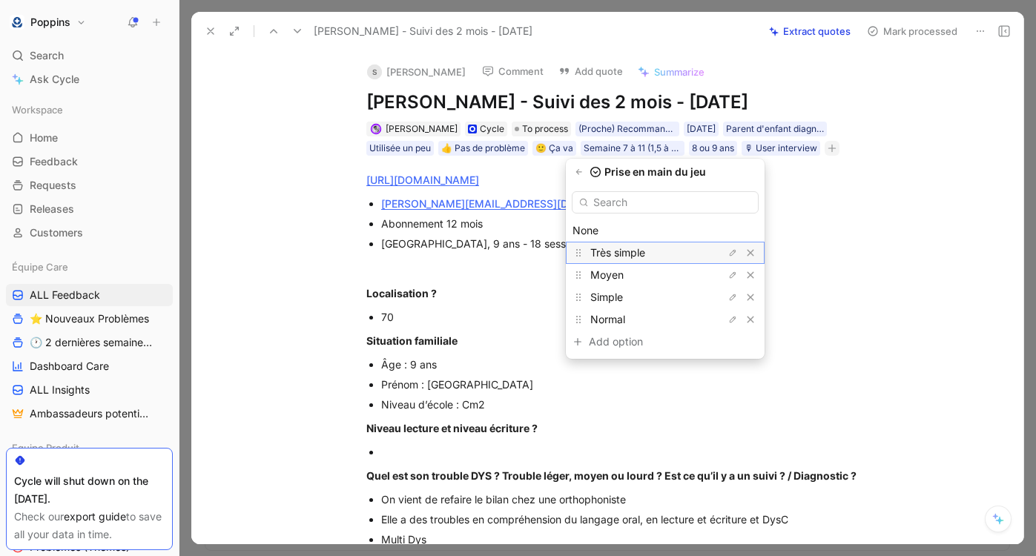
click at [644, 256] on span "Très simple" at bounding box center [617, 252] width 55 height 13
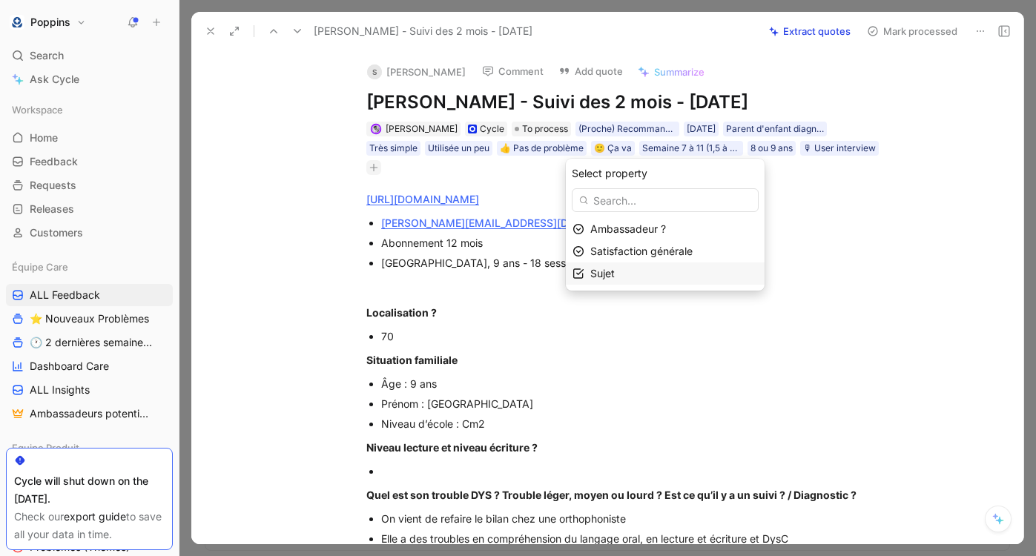
click at [649, 268] on div "Sujet" at bounding box center [674, 274] width 168 height 18
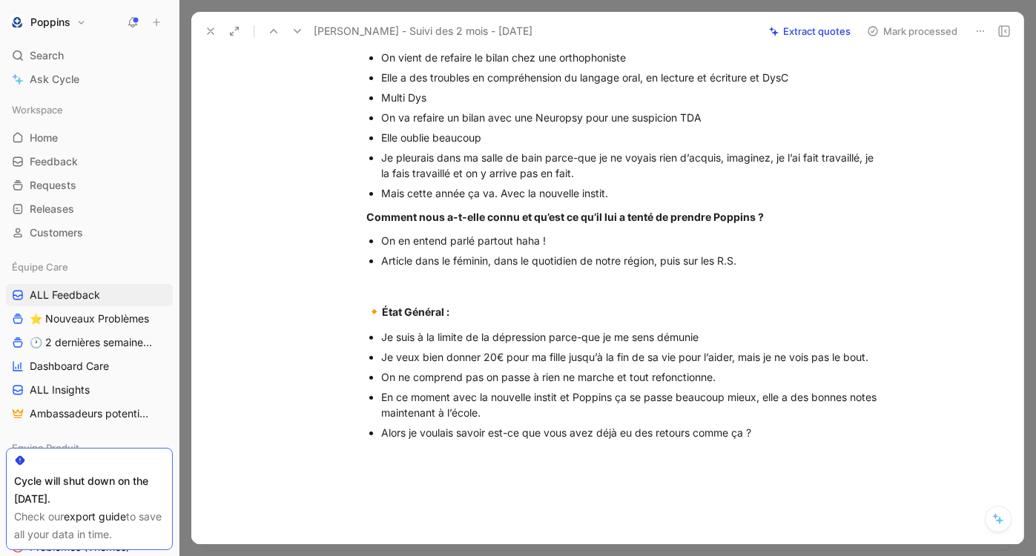
scroll to position [538, 0]
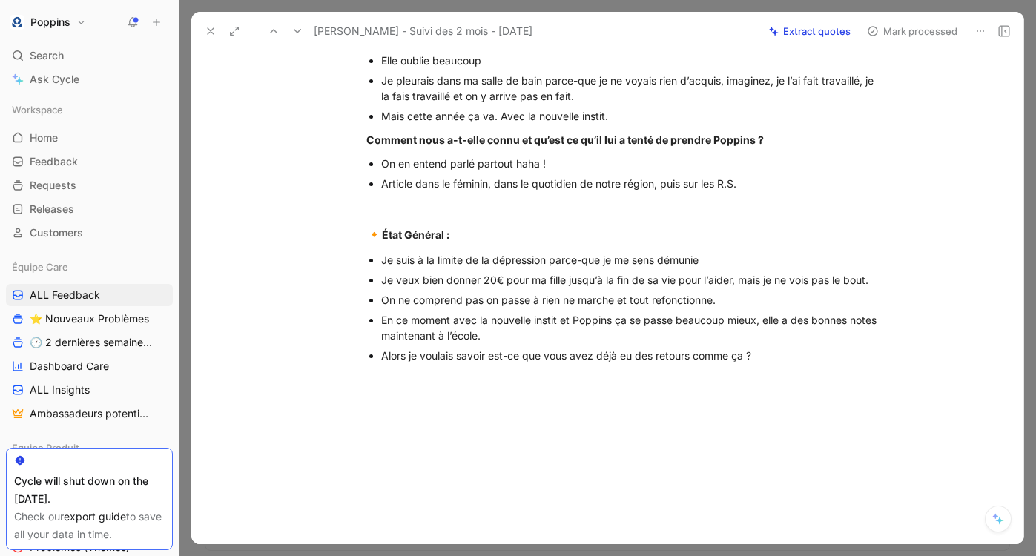
click at [214, 30] on icon at bounding box center [211, 31] width 12 height 12
